Goal: Task Accomplishment & Management: Use online tool/utility

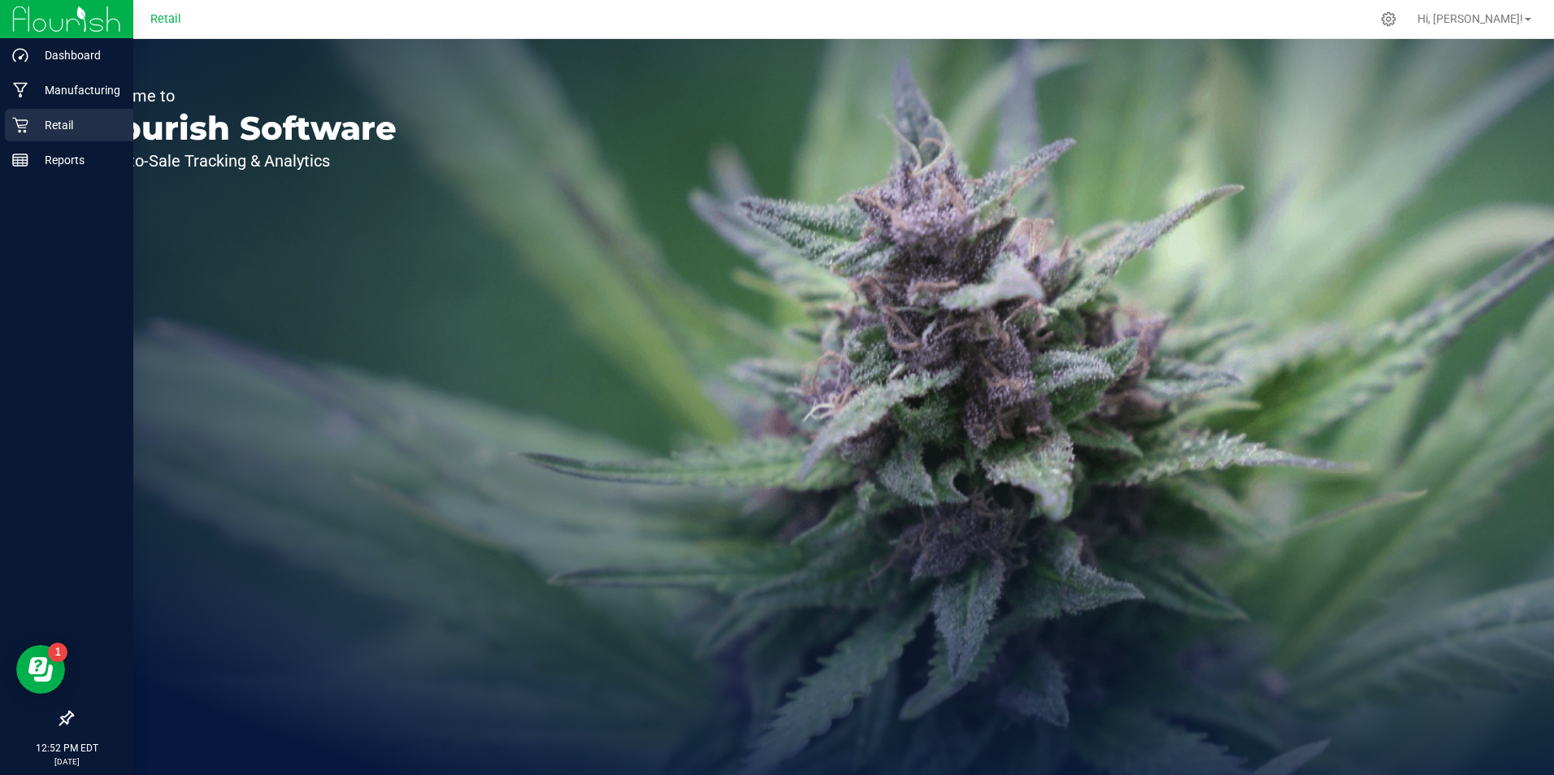
click at [37, 123] on p "Retail" at bounding box center [77, 125] width 98 height 20
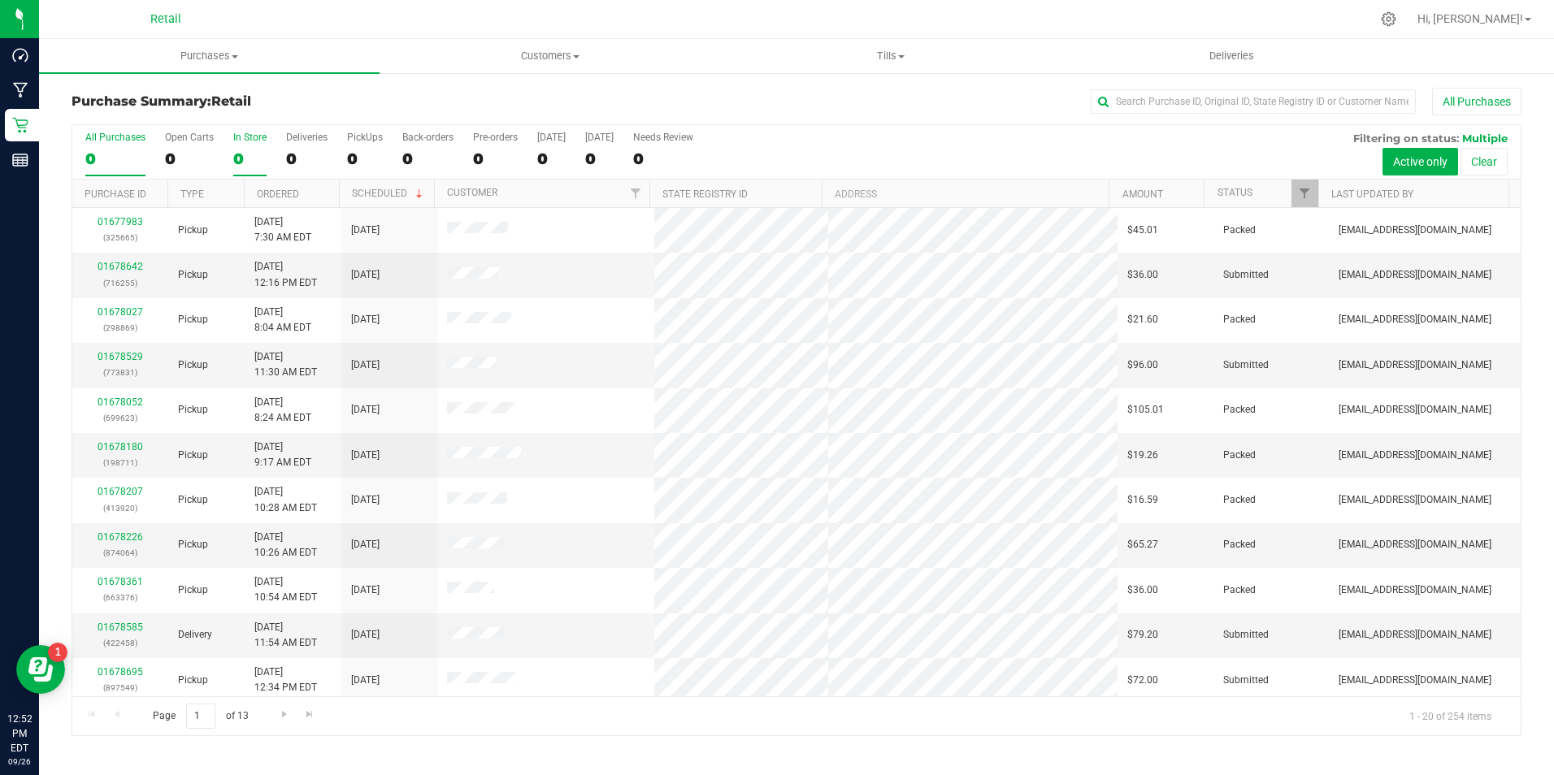
click at [238, 160] on div "0" at bounding box center [249, 159] width 33 height 19
click at [0, 0] on input "In Store 0" at bounding box center [0, 0] width 0 height 0
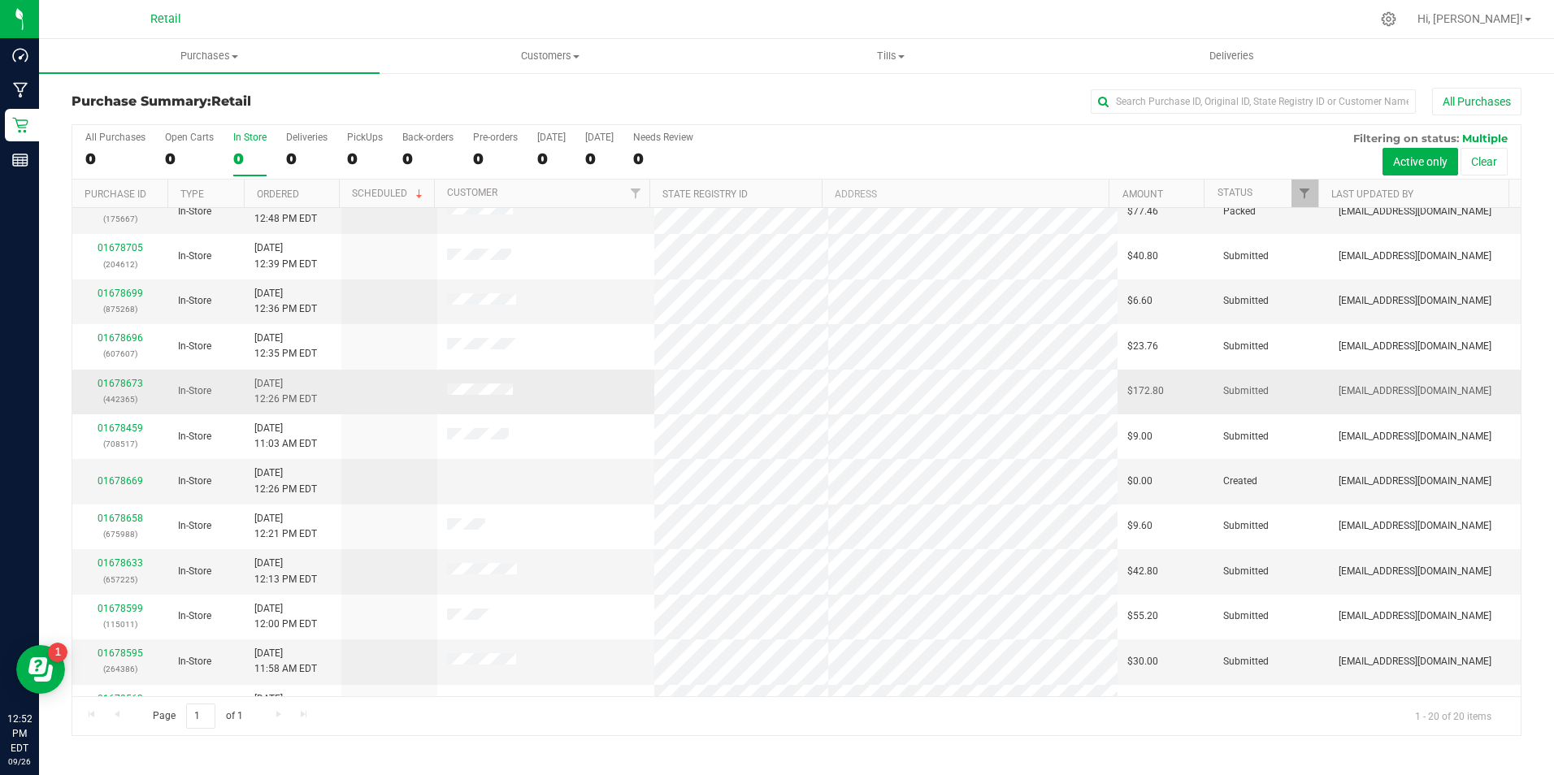
scroll to position [81, 0]
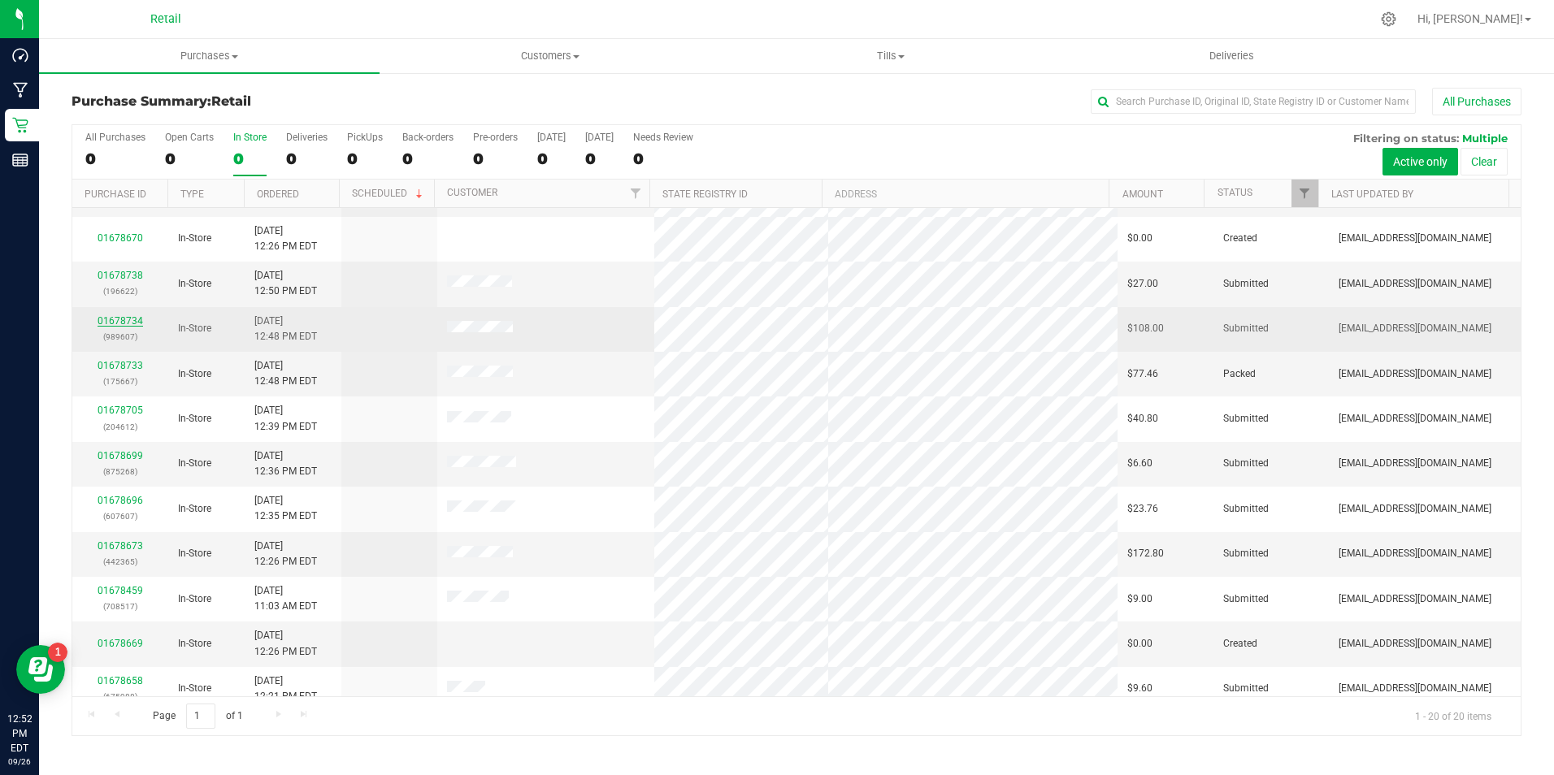
click at [137, 315] on link "01678734" at bounding box center [121, 320] width 46 height 11
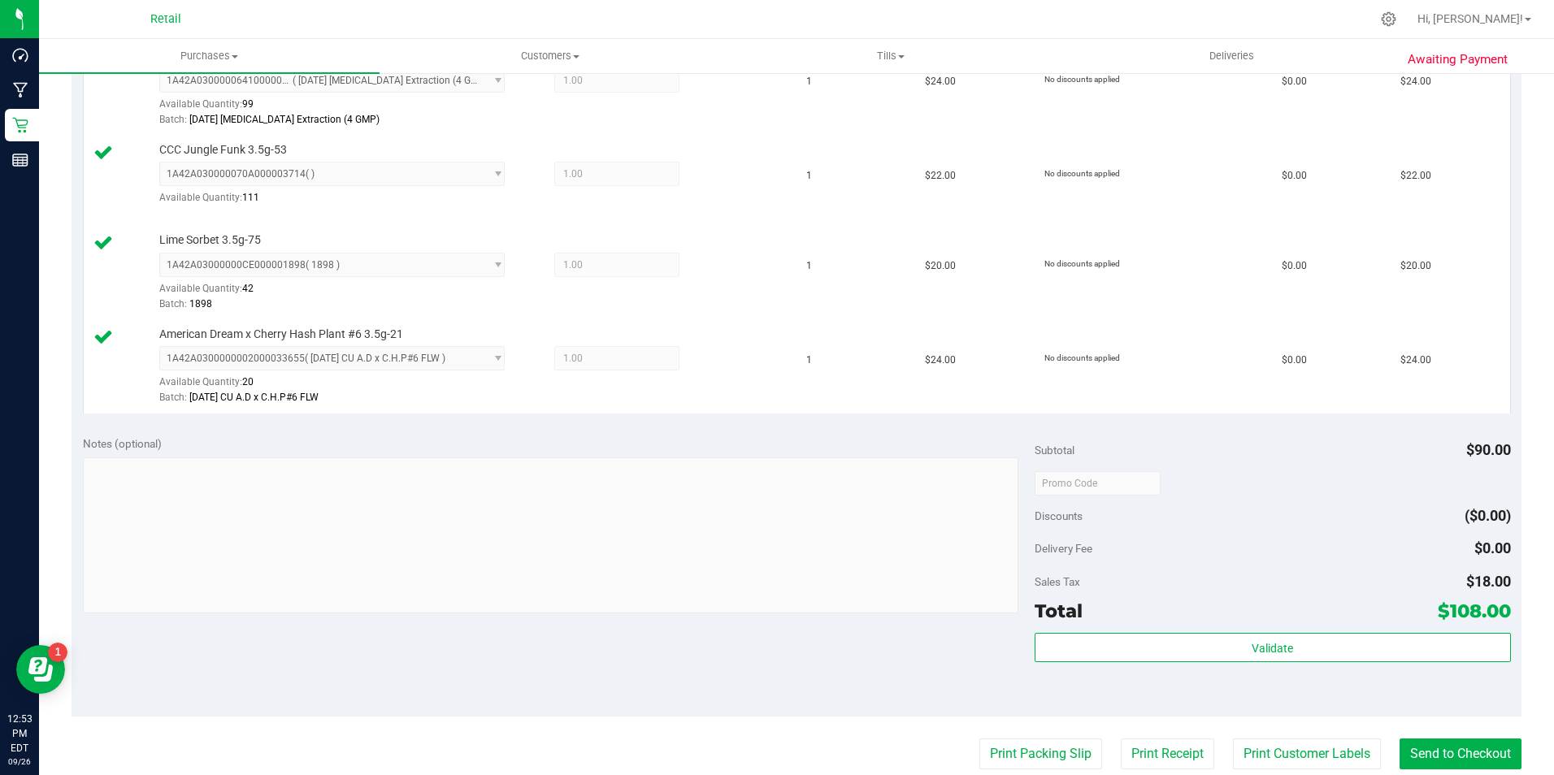
scroll to position [569, 0]
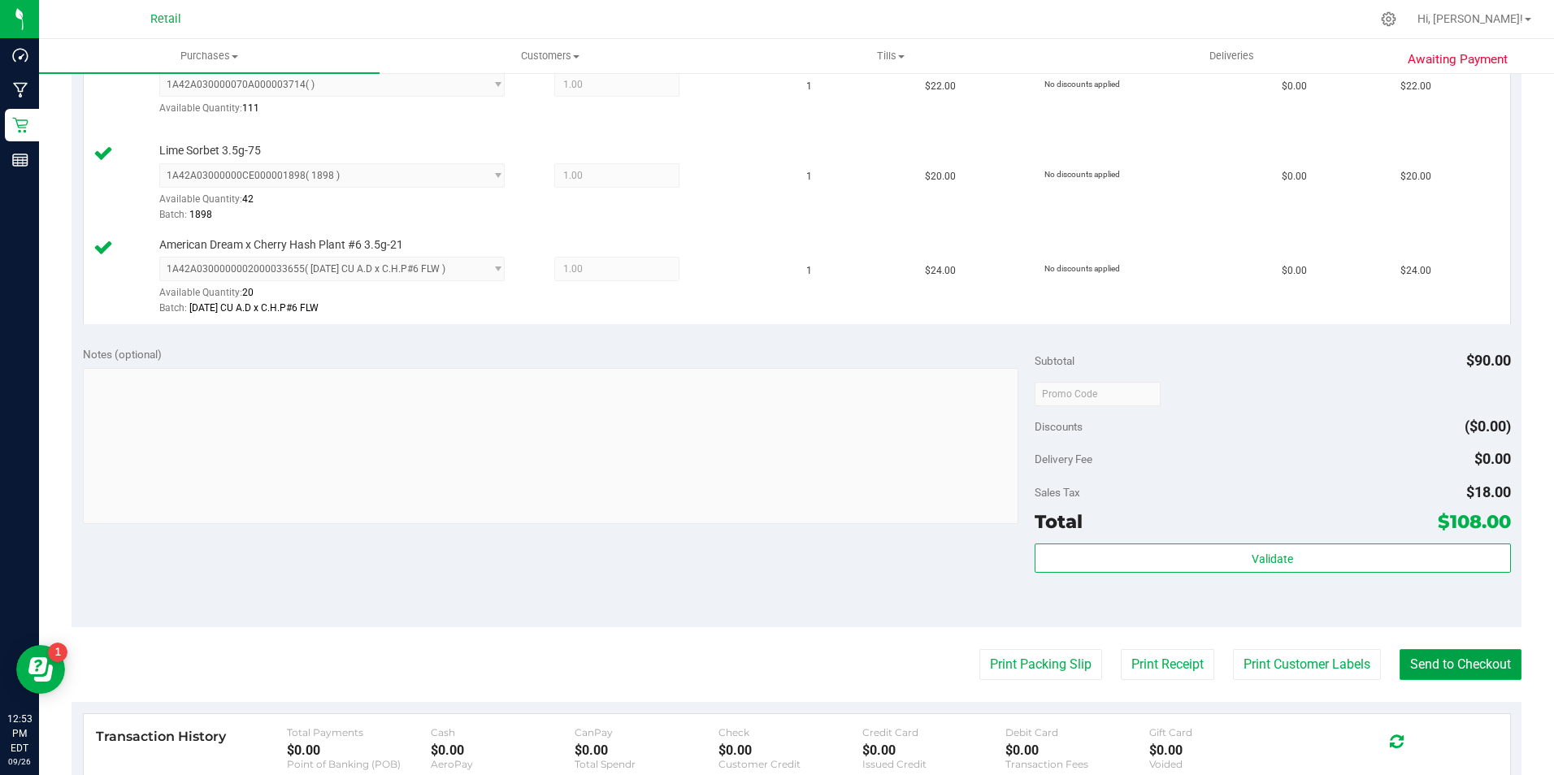
click at [1461, 665] on button "Send to Checkout" at bounding box center [1460, 664] width 122 height 31
